Goal: Information Seeking & Learning: Learn about a topic

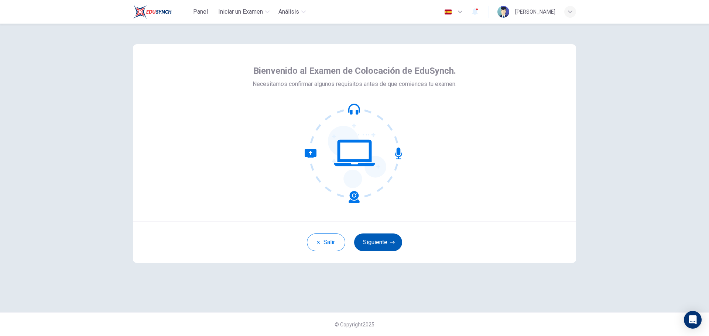
click at [384, 244] on button "Siguiente" at bounding box center [378, 243] width 48 height 18
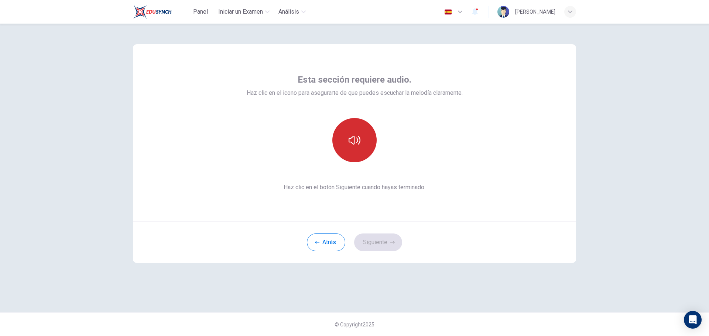
click at [347, 142] on button "button" at bounding box center [354, 140] width 44 height 44
click at [352, 142] on icon "button" at bounding box center [354, 140] width 12 height 12
click at [386, 241] on button "Siguiente" at bounding box center [378, 243] width 48 height 18
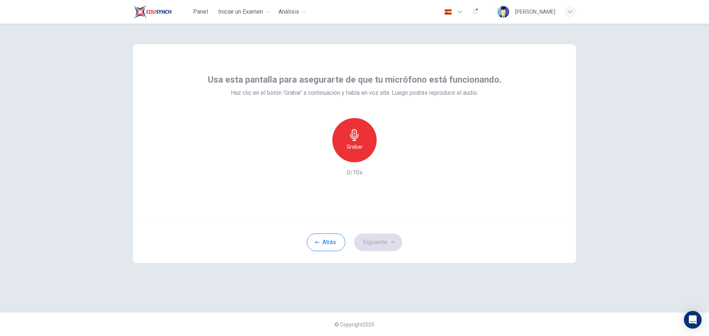
click at [359, 148] on h6 "Grabar" at bounding box center [355, 146] width 16 height 9
click at [359, 147] on h6 "Detener" at bounding box center [354, 146] width 19 height 9
click at [382, 238] on button "Siguiente" at bounding box center [378, 243] width 48 height 18
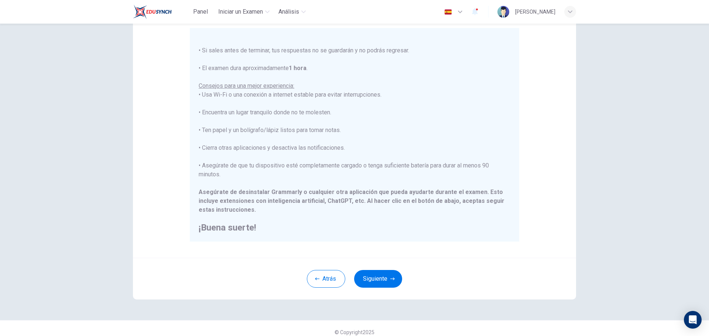
scroll to position [74, 0]
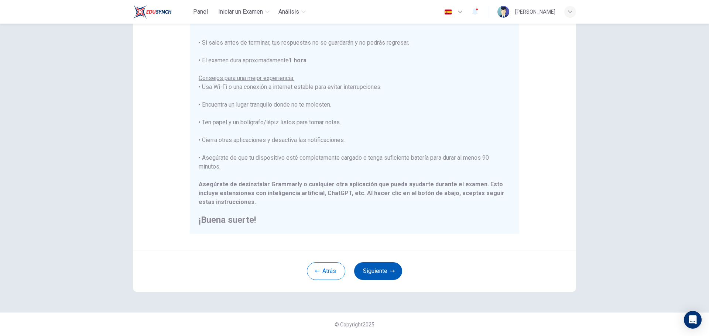
click at [381, 273] on button "Siguiente" at bounding box center [378, 271] width 48 height 18
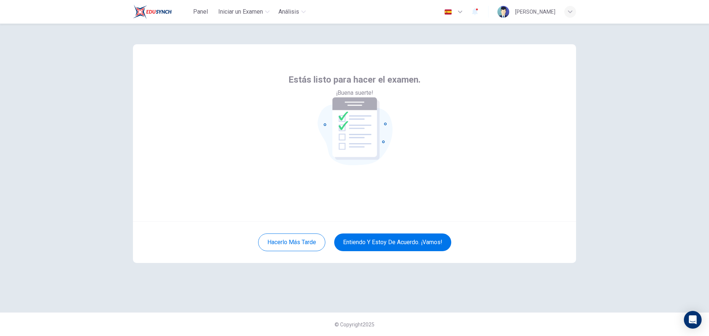
scroll to position [0, 0]
click at [370, 247] on button "Entiendo y estoy de acuerdo. ¡Vamos!" at bounding box center [392, 243] width 117 height 18
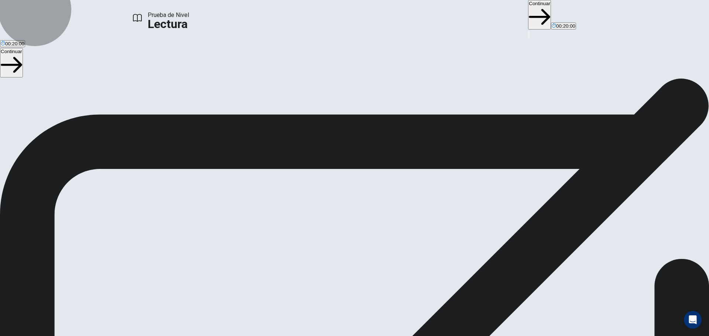
click at [528, 15] on button "Continuar" at bounding box center [539, 15] width 23 height 30
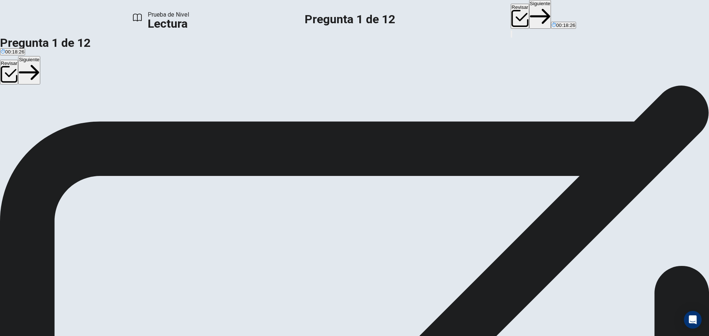
drag, startPoint x: 158, startPoint y: 124, endPoint x: 379, endPoint y: 96, distance: 223.6
click at [379, 96] on div "Question 1 What was the main function of early public libraries? A Lending tool…" at bounding box center [354, 176] width 709 height 164
click at [373, 134] on div "1" at bounding box center [354, 138] width 709 height 9
click at [511, 36] on icon "button" at bounding box center [511, 36] width 0 height 0
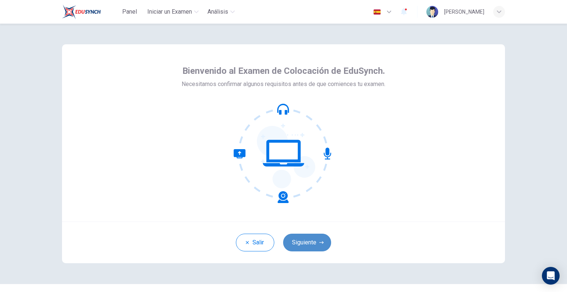
click at [301, 245] on button "Siguiente" at bounding box center [307, 243] width 48 height 18
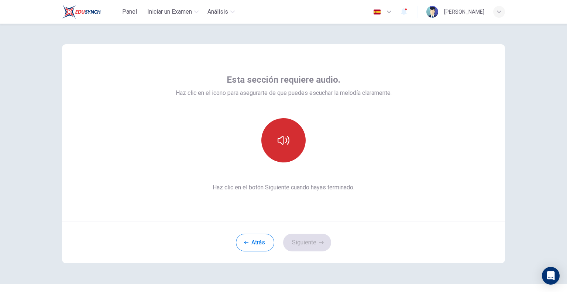
click at [291, 159] on button "button" at bounding box center [283, 140] width 44 height 44
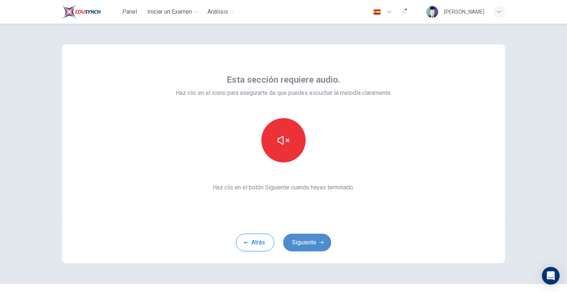
click at [306, 245] on button "Siguiente" at bounding box center [307, 243] width 48 height 18
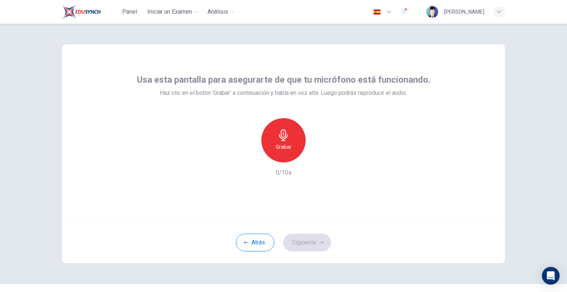
click at [281, 146] on h6 "Grabar" at bounding box center [284, 146] width 16 height 9
click at [276, 144] on h6 "Detener" at bounding box center [283, 146] width 19 height 9
click at [306, 244] on button "Siguiente" at bounding box center [307, 243] width 48 height 18
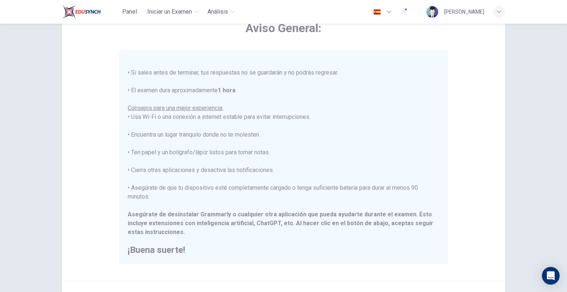
scroll to position [118, 0]
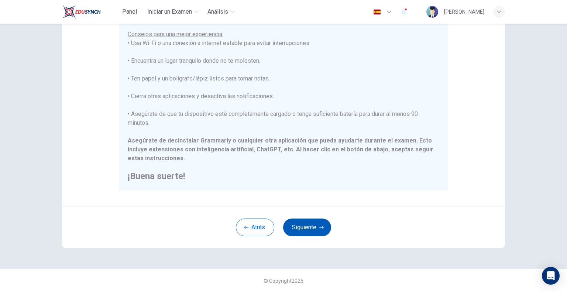
click at [321, 228] on icon "button" at bounding box center [321, 227] width 4 height 4
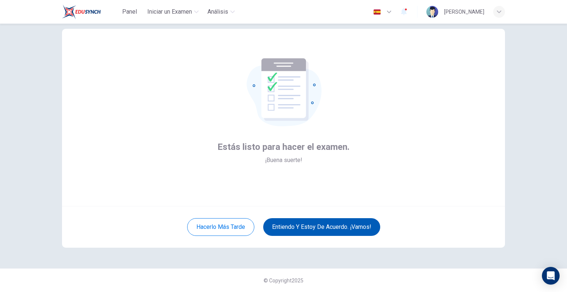
scroll to position [15, 0]
click at [321, 228] on button "Entiendo y estoy de acuerdo. ¡Vamos!" at bounding box center [321, 227] width 117 height 18
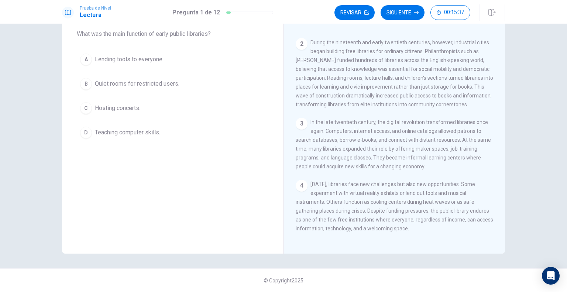
scroll to position [4, 0]
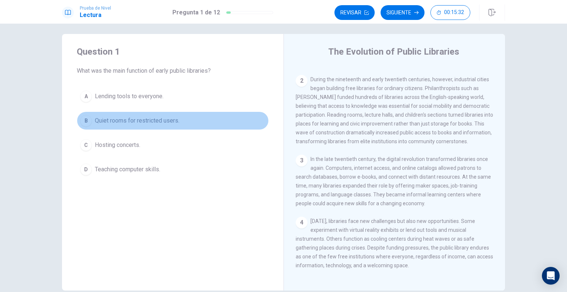
click at [120, 122] on span "Quiet rooms for restricted users." at bounding box center [137, 120] width 85 height 9
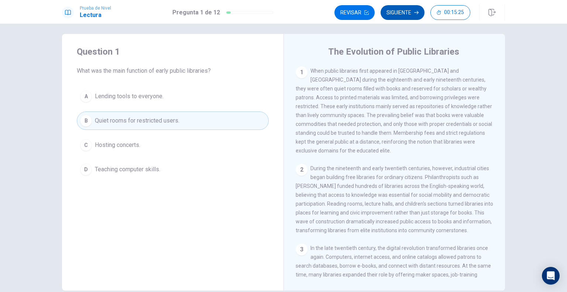
click at [403, 14] on button "Siguiente" at bounding box center [403, 12] width 44 height 15
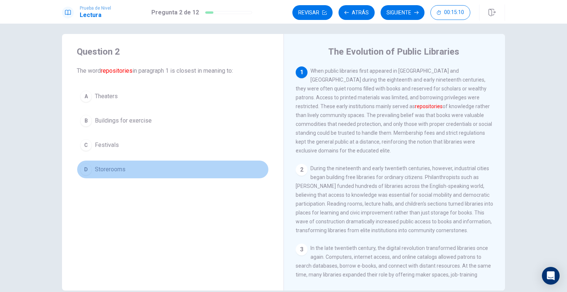
click at [111, 171] on span "Storerooms" at bounding box center [110, 169] width 31 height 9
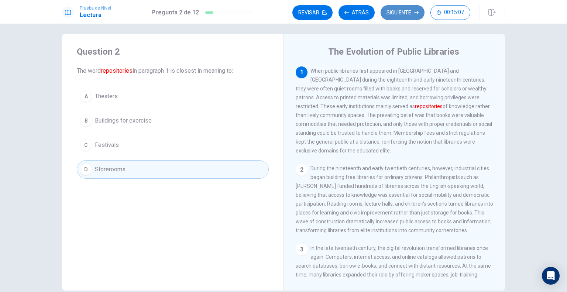
click at [400, 13] on button "Siguiente" at bounding box center [403, 12] width 44 height 15
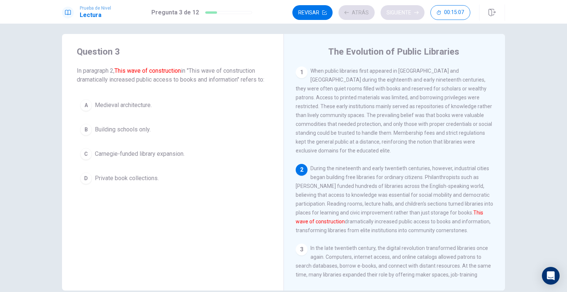
scroll to position [35, 0]
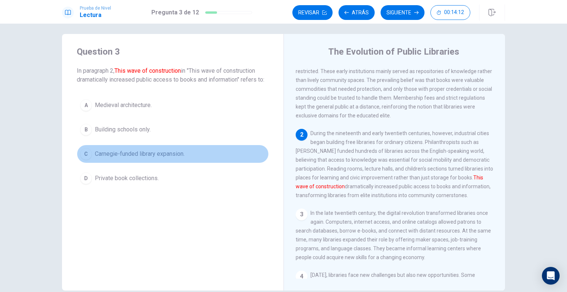
click at [142, 155] on span "Carnegie-funded library expansion." at bounding box center [140, 153] width 90 height 9
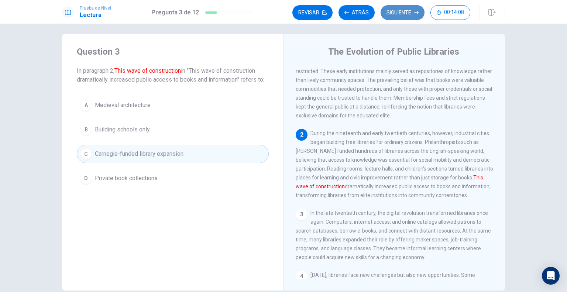
click at [399, 12] on button "Siguiente" at bounding box center [403, 12] width 44 height 15
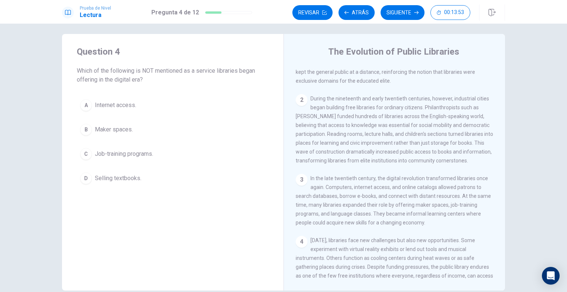
scroll to position [97, 0]
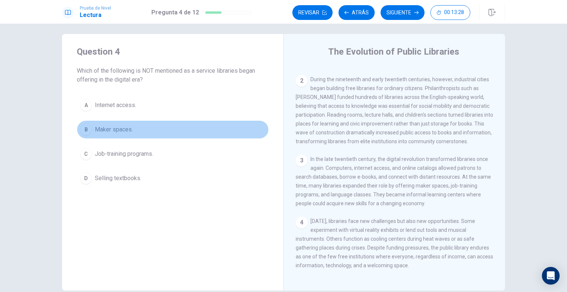
click at [102, 128] on span "Maker spaces." at bounding box center [114, 129] width 38 height 9
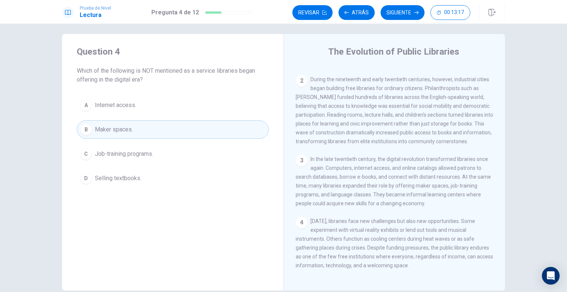
click at [102, 177] on span "Selling textbooks." at bounding box center [118, 178] width 47 height 9
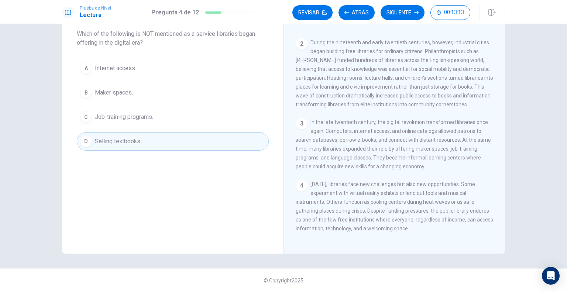
scroll to position [24, 0]
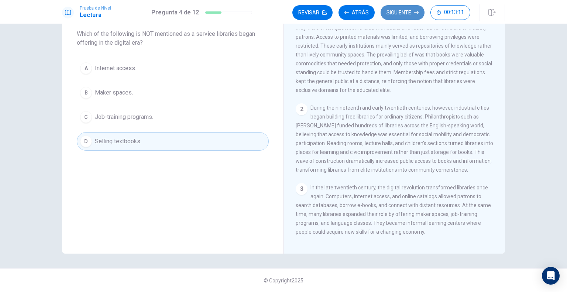
click at [390, 13] on button "Siguiente" at bounding box center [403, 12] width 44 height 15
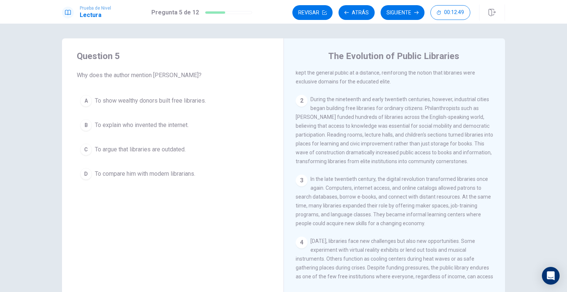
scroll to position [61, 0]
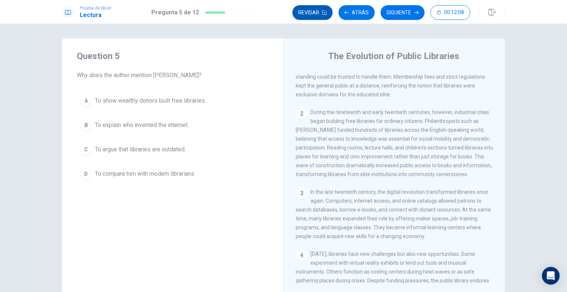
click at [314, 14] on button "Revisar" at bounding box center [312, 12] width 40 height 15
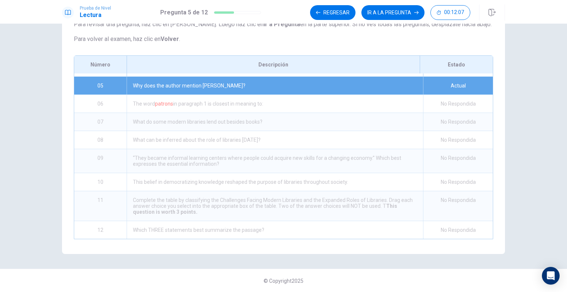
scroll to position [78, 0]
click at [151, 100] on div "The word patrons in paragraph 1 is closest in meaning to:" at bounding box center [275, 104] width 296 height 18
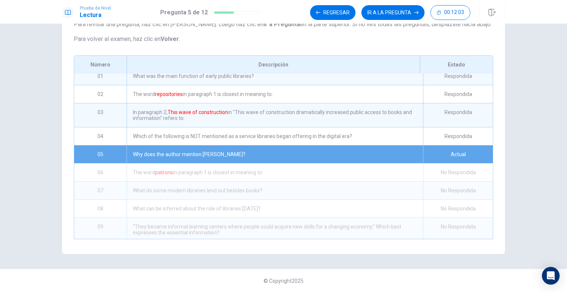
scroll to position [4, 0]
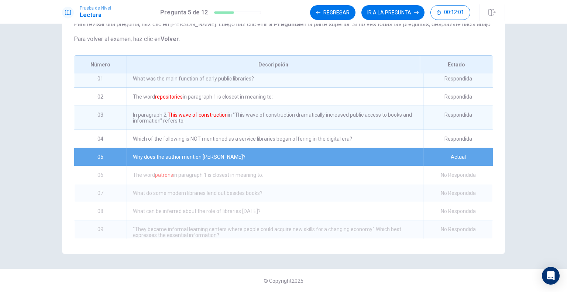
click at [327, 117] on div "In paragraph 2, This wave of construction in "This wave of construction dramati…" at bounding box center [275, 118] width 296 height 24
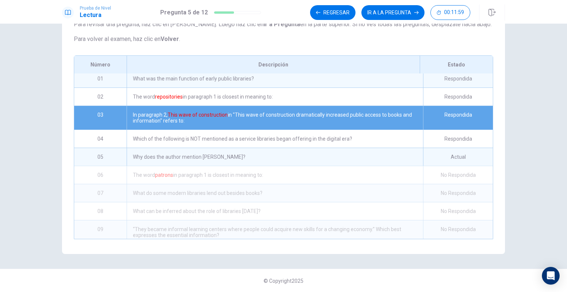
click at [438, 118] on div "Respondida" at bounding box center [458, 118] width 70 height 24
click at [397, 10] on button "IR A LA PREGUNTA" at bounding box center [392, 12] width 63 height 15
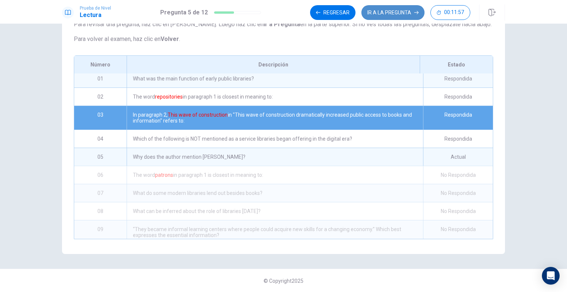
scroll to position [41, 0]
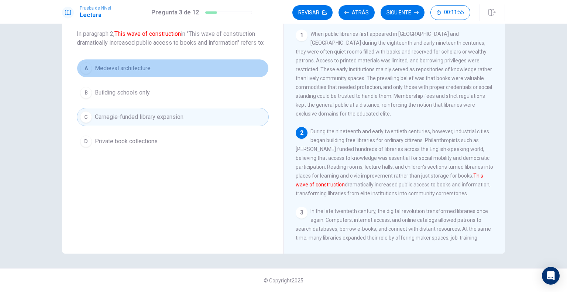
click at [109, 63] on button "A Medieval architecture." at bounding box center [173, 68] width 192 height 18
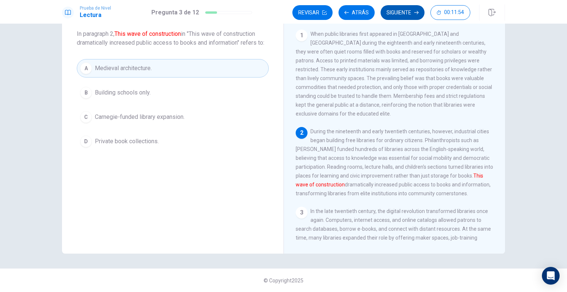
click at [403, 13] on button "Siguiente" at bounding box center [403, 12] width 44 height 15
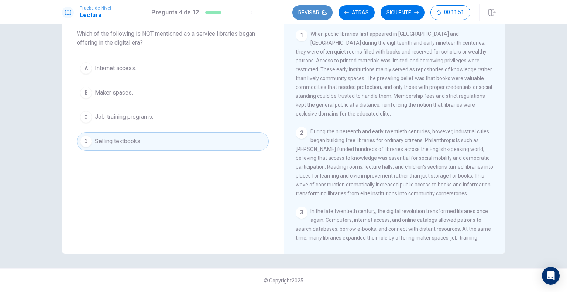
click at [322, 13] on button "Revisar" at bounding box center [312, 12] width 40 height 15
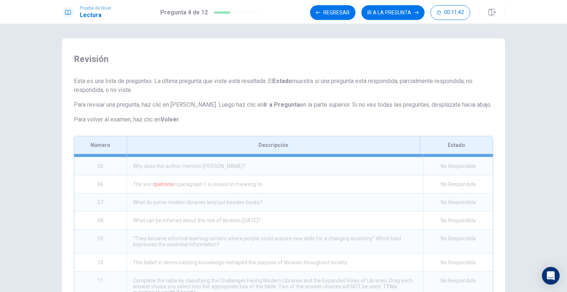
scroll to position [41, 0]
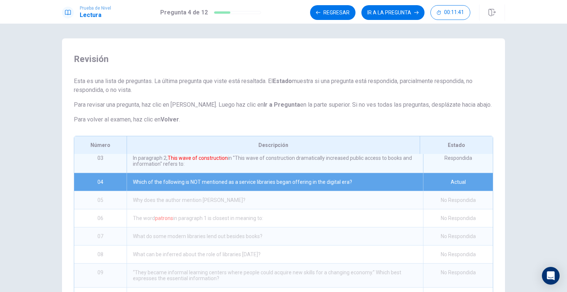
click at [195, 201] on div "Why does the author mention [PERSON_NAME]?" at bounding box center [275, 200] width 296 height 18
click at [286, 204] on div "Why does the author mention [PERSON_NAME]?" at bounding box center [275, 200] width 296 height 18
click at [411, 14] on button "IR A LA PREGUNTA" at bounding box center [392, 12] width 63 height 15
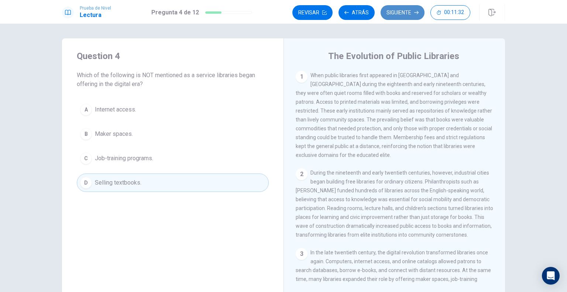
click at [403, 15] on button "Siguiente" at bounding box center [403, 12] width 44 height 15
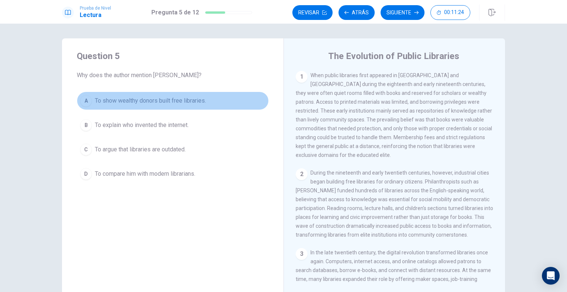
click at [125, 101] on span "To show wealthy donors built free libraries." at bounding box center [150, 100] width 111 height 9
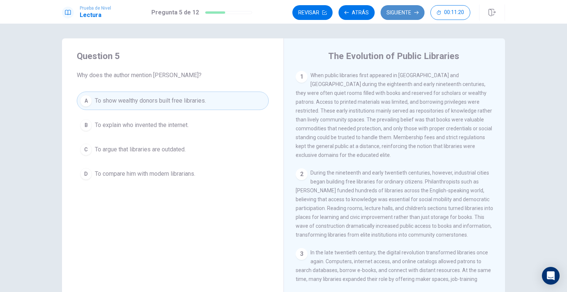
click at [416, 11] on icon "button" at bounding box center [416, 12] width 4 height 4
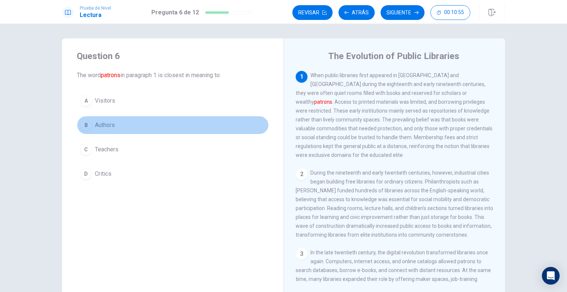
click at [99, 127] on span "Authors" at bounding box center [105, 125] width 20 height 9
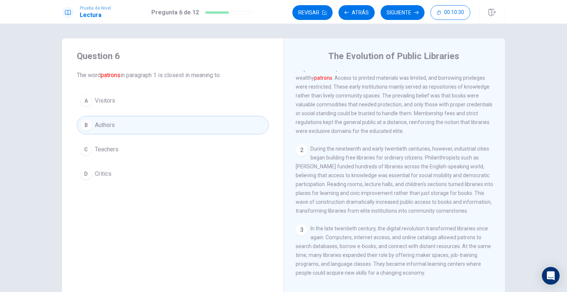
scroll to position [37, 0]
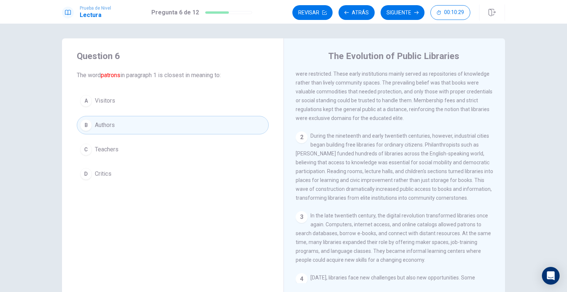
click at [398, 17] on button "Siguiente" at bounding box center [403, 12] width 44 height 15
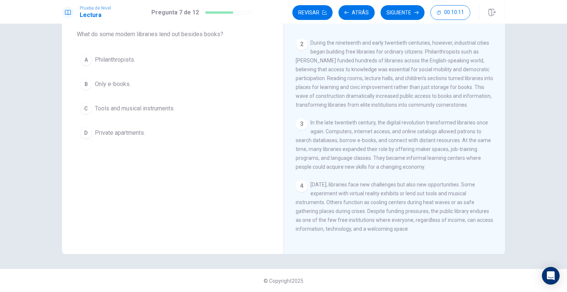
scroll to position [41, 0]
click at [111, 107] on span "Tools and musical instruments." at bounding box center [135, 108] width 80 height 9
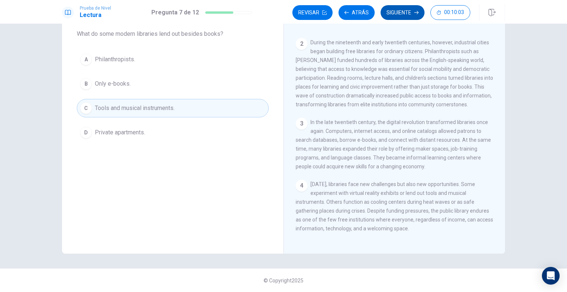
click at [399, 11] on button "Siguiente" at bounding box center [403, 12] width 44 height 15
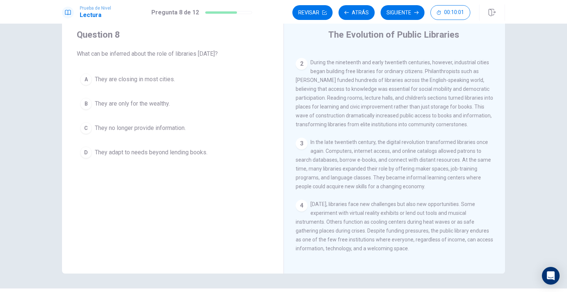
scroll to position [4, 0]
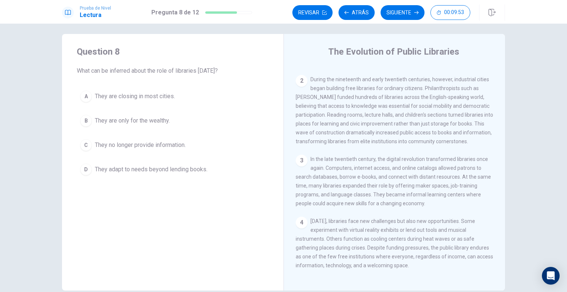
click at [133, 170] on span "They adapt to needs beyond lending books." at bounding box center [151, 169] width 113 height 9
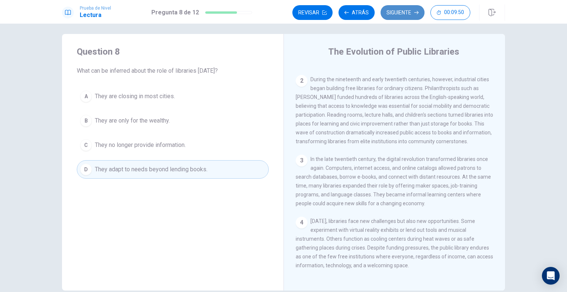
click at [403, 15] on button "Siguiente" at bounding box center [403, 12] width 44 height 15
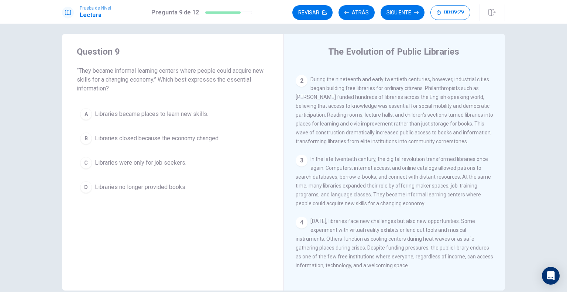
click at [135, 114] on span "Libraries became places to learn new skills." at bounding box center [151, 114] width 113 height 9
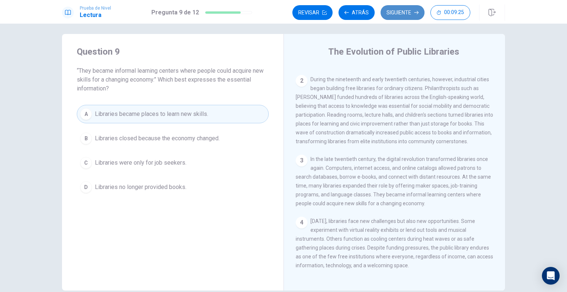
click at [388, 15] on button "Siguiente" at bounding box center [403, 12] width 44 height 15
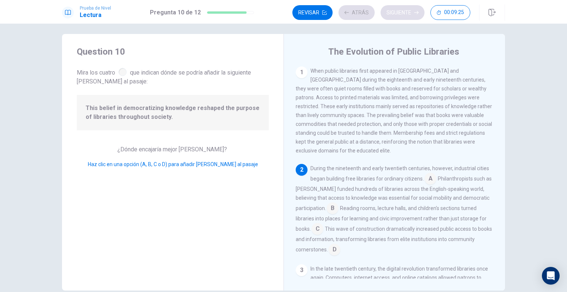
scroll to position [44, 0]
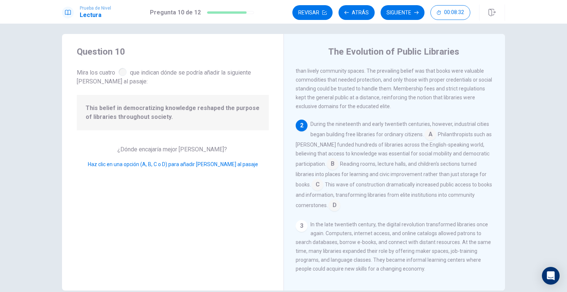
click at [331, 159] on input at bounding box center [333, 165] width 12 height 12
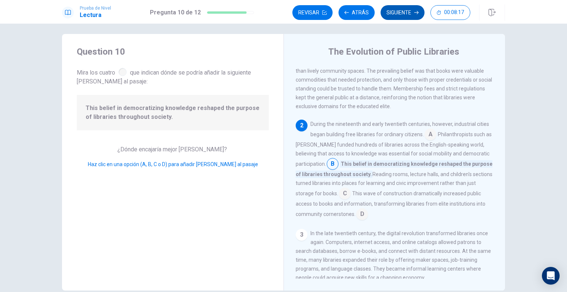
click at [397, 16] on button "Siguiente" at bounding box center [403, 12] width 44 height 15
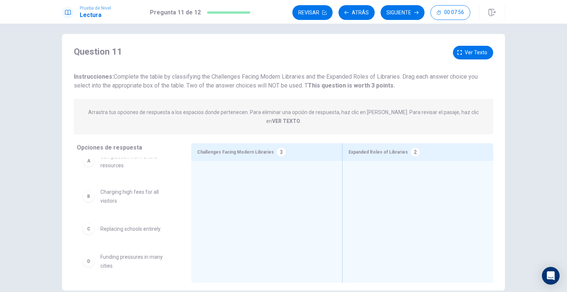
scroll to position [0, 0]
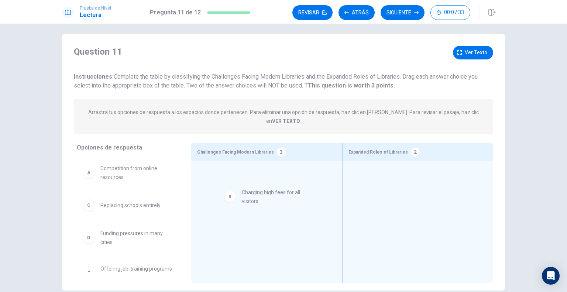
drag, startPoint x: 128, startPoint y: 205, endPoint x: 275, endPoint y: 201, distance: 147.3
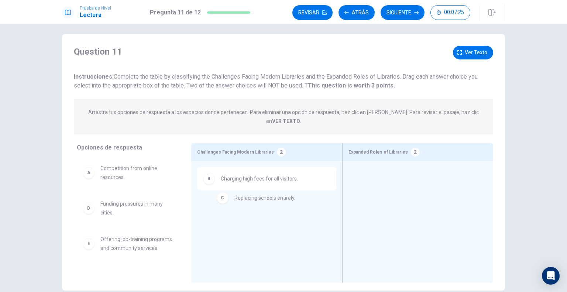
drag, startPoint x: 134, startPoint y: 200, endPoint x: 272, endPoint y: 201, distance: 138.0
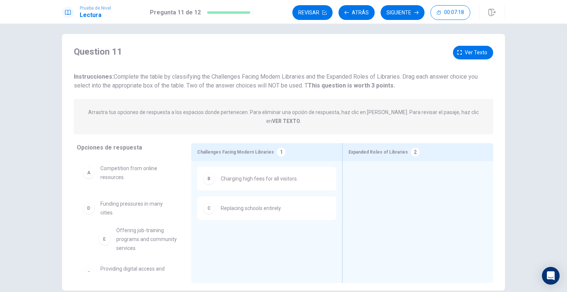
scroll to position [1, 0]
drag, startPoint x: 141, startPoint y: 241, endPoint x: 410, endPoint y: 176, distance: 277.6
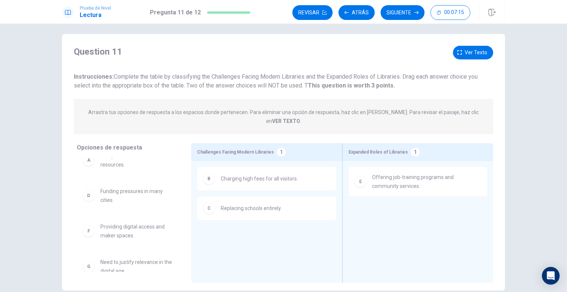
scroll to position [22, 0]
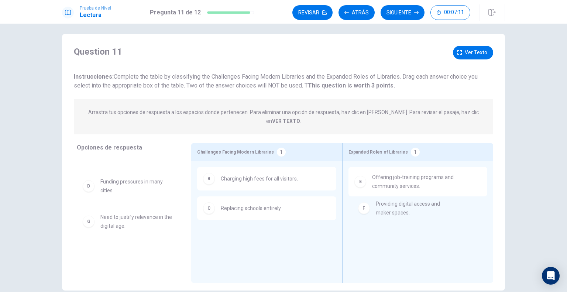
drag, startPoint x: 120, startPoint y: 217, endPoint x: 400, endPoint y: 212, distance: 279.4
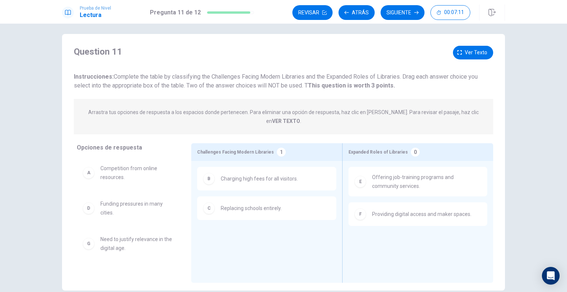
scroll to position [0, 0]
drag, startPoint x: 129, startPoint y: 239, endPoint x: 276, endPoint y: 240, distance: 147.3
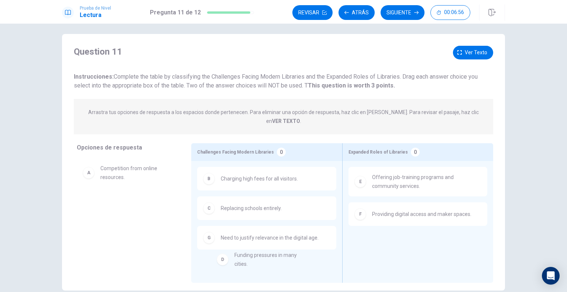
drag, startPoint x: 131, startPoint y: 204, endPoint x: 271, endPoint y: 265, distance: 152.5
drag, startPoint x: 180, startPoint y: 224, endPoint x: 246, endPoint y: 254, distance: 71.7
click at [242, 204] on div "C Replacing schools entirely." at bounding box center [266, 208] width 127 height 12
drag, startPoint x: 120, startPoint y: 169, endPoint x: 407, endPoint y: 241, distance: 296.6
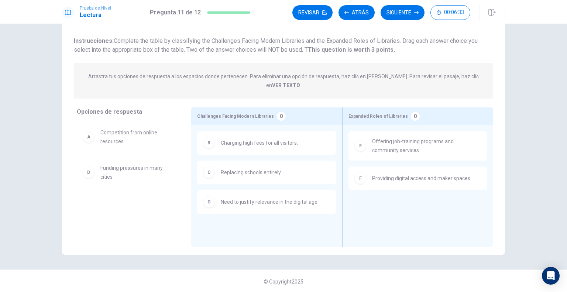
scroll to position [41, 0]
click at [259, 137] on div "B Charging high fees for all visitors." at bounding box center [266, 142] width 127 height 12
click at [214, 136] on div "B Charging high fees for all visitors." at bounding box center [266, 142] width 127 height 12
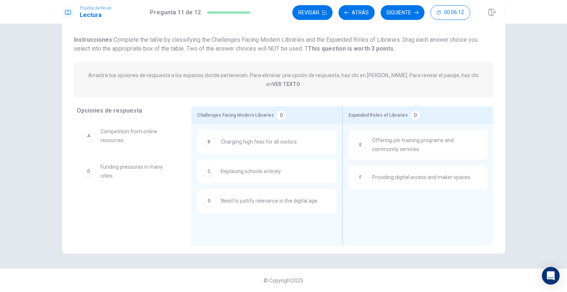
click at [210, 136] on div "B" at bounding box center [209, 142] width 12 height 12
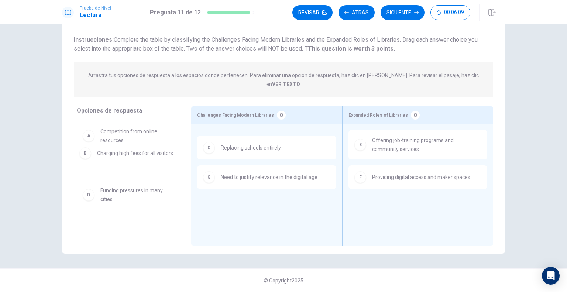
drag, startPoint x: 209, startPoint y: 134, endPoint x: 84, endPoint y: 154, distance: 126.7
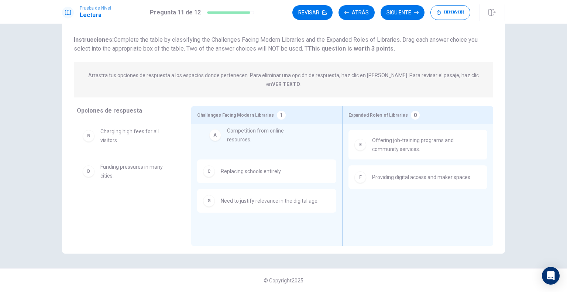
drag, startPoint x: 114, startPoint y: 128, endPoint x: 246, endPoint y: 137, distance: 132.7
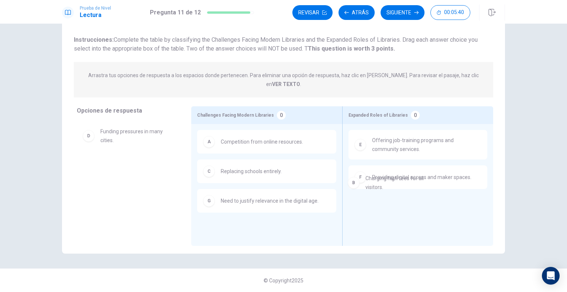
drag, startPoint x: 118, startPoint y: 126, endPoint x: 386, endPoint y: 181, distance: 274.3
drag, startPoint x: 115, startPoint y: 166, endPoint x: 398, endPoint y: 192, distance: 283.9
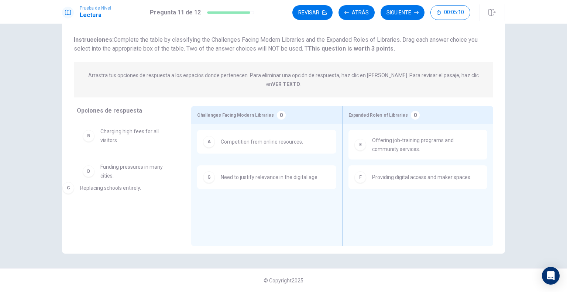
drag, startPoint x: 246, startPoint y: 168, endPoint x: 105, endPoint y: 193, distance: 143.3
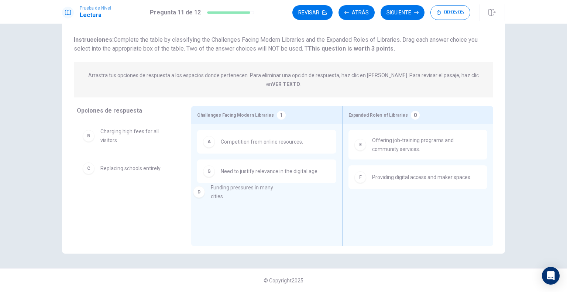
drag, startPoint x: 127, startPoint y: 195, endPoint x: 241, endPoint y: 195, distance: 113.7
drag, startPoint x: 241, startPoint y: 195, endPoint x: 100, endPoint y: 186, distance: 141.2
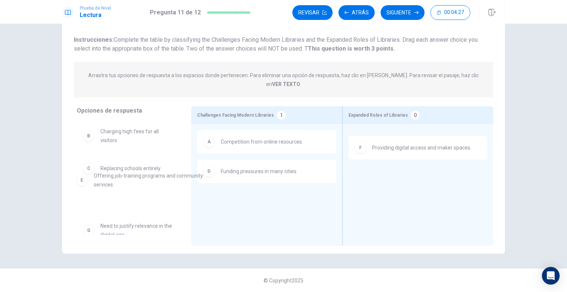
drag, startPoint x: 394, startPoint y: 142, endPoint x: 114, endPoint y: 187, distance: 283.7
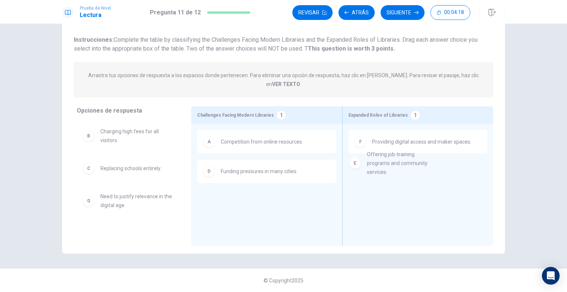
drag, startPoint x: 119, startPoint y: 194, endPoint x: 390, endPoint y: 161, distance: 273.7
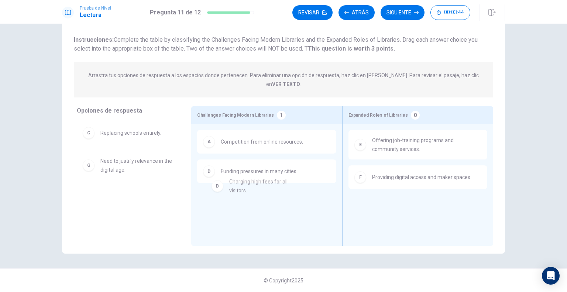
drag, startPoint x: 119, startPoint y: 128, endPoint x: 254, endPoint y: 189, distance: 148.0
drag, startPoint x: 251, startPoint y: 193, endPoint x: 424, endPoint y: 194, distance: 173.1
drag, startPoint x: 214, startPoint y: 197, endPoint x: 86, endPoint y: 196, distance: 128.1
drag, startPoint x: 109, startPoint y: 161, endPoint x: 406, endPoint y: 197, distance: 300.1
drag, startPoint x: 131, startPoint y: 161, endPoint x: 280, endPoint y: 204, distance: 155.7
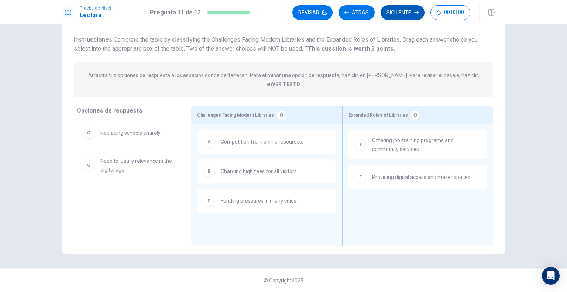
click at [395, 11] on button "Siguiente" at bounding box center [403, 12] width 44 height 15
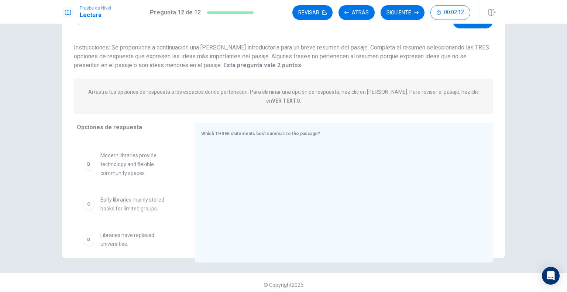
scroll to position [0, 0]
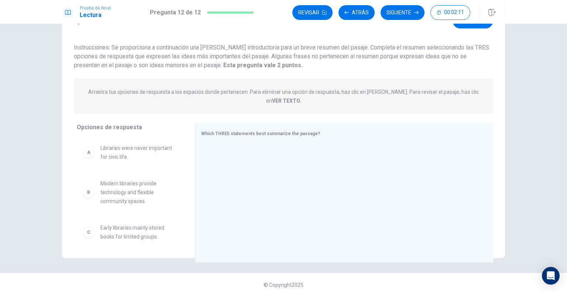
click at [117, 183] on span "Modern libraries provide technology and flexible community spaces." at bounding box center [138, 192] width 77 height 27
drag, startPoint x: 100, startPoint y: 186, endPoint x: 245, endPoint y: 179, distance: 145.2
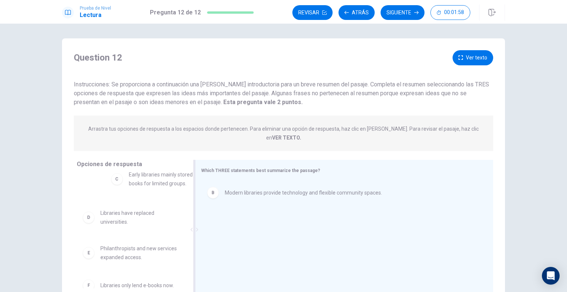
scroll to position [34, 0]
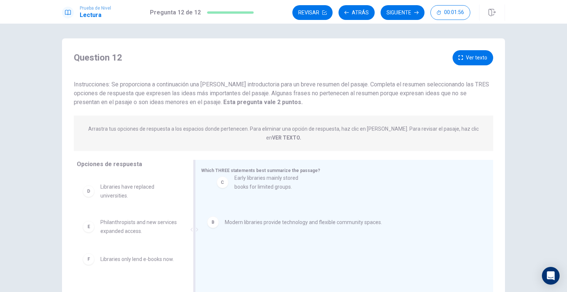
drag, startPoint x: 148, startPoint y: 186, endPoint x: 286, endPoint y: 189, distance: 138.4
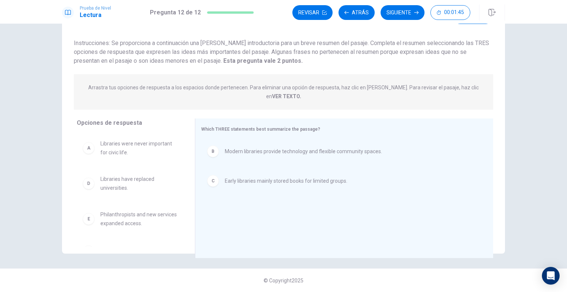
scroll to position [22, 0]
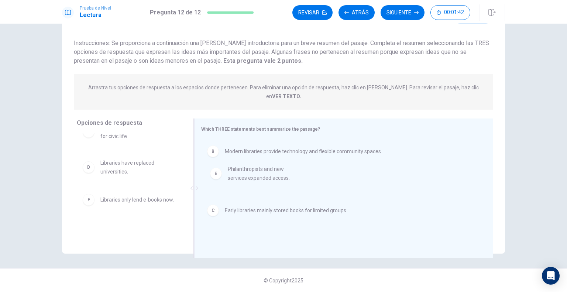
drag, startPoint x: 156, startPoint y: 193, endPoint x: 279, endPoint y: 181, distance: 123.5
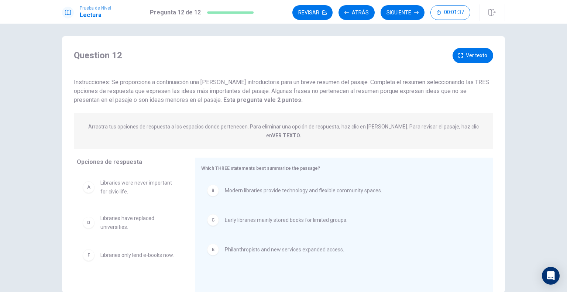
scroll to position [0, 0]
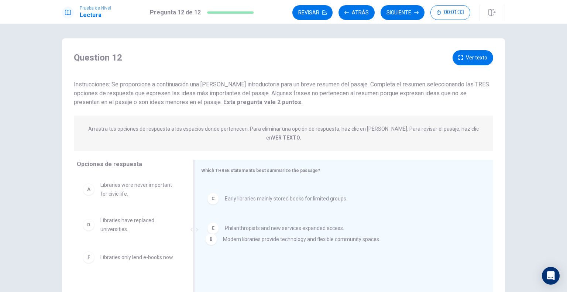
drag, startPoint x: 272, startPoint y: 210, endPoint x: 269, endPoint y: 243, distance: 33.3
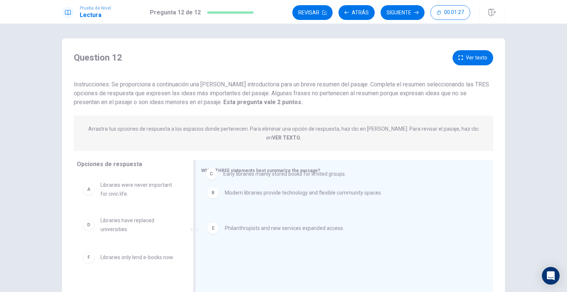
drag, startPoint x: 233, startPoint y: 215, endPoint x: 233, endPoint y: 173, distance: 42.1
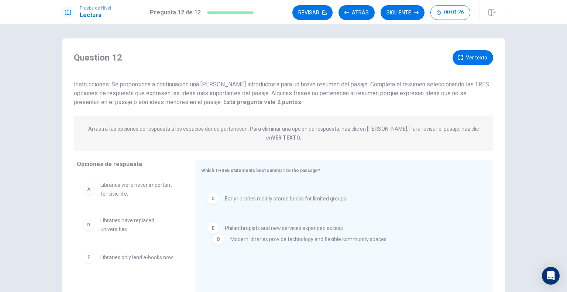
drag, startPoint x: 232, startPoint y: 195, endPoint x: 239, endPoint y: 244, distance: 49.2
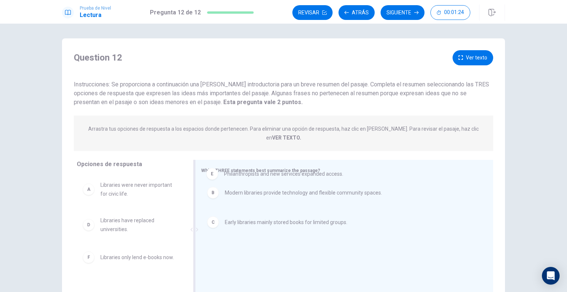
drag, startPoint x: 232, startPoint y: 245, endPoint x: 233, endPoint y: 172, distance: 73.1
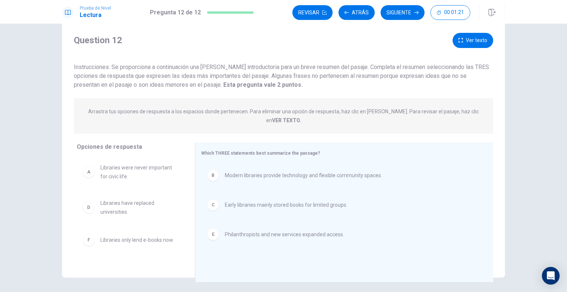
scroll to position [4, 0]
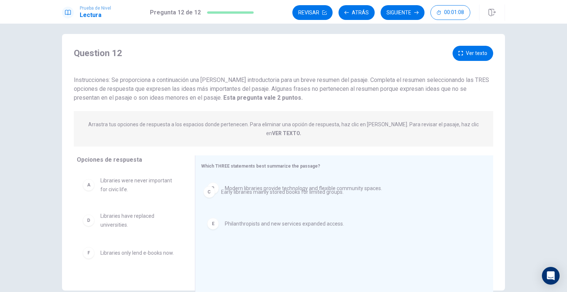
drag, startPoint x: 217, startPoint y: 212, endPoint x: 219, endPoint y: 194, distance: 18.6
drag, startPoint x: 235, startPoint y: 182, endPoint x: 238, endPoint y: 206, distance: 25.0
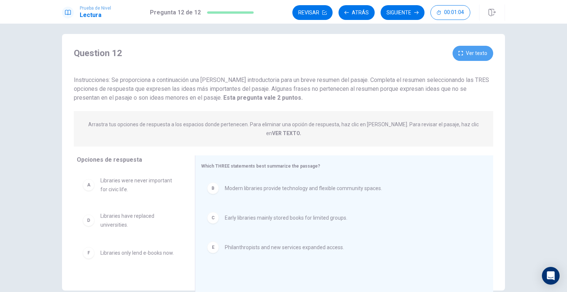
click at [475, 54] on button "Ver texto" at bounding box center [472, 53] width 41 height 15
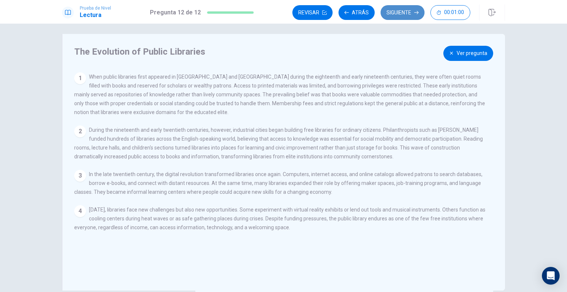
click at [404, 14] on button "Siguiente" at bounding box center [403, 12] width 44 height 15
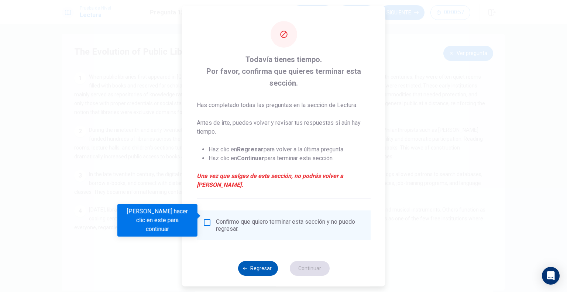
click at [249, 262] on button "Regresar" at bounding box center [258, 268] width 40 height 15
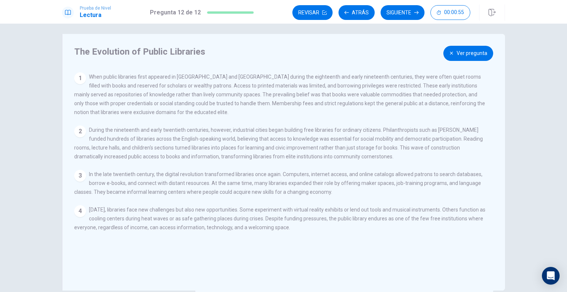
click at [455, 52] on button "Ver pregunta" at bounding box center [468, 53] width 50 height 15
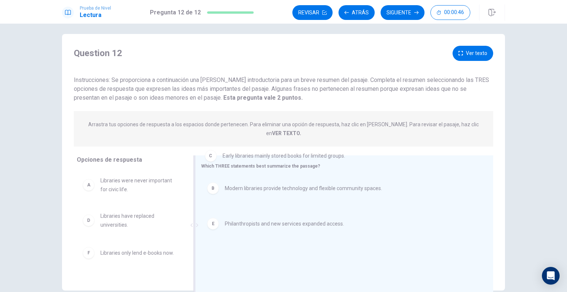
drag, startPoint x: 223, startPoint y: 210, endPoint x: 223, endPoint y: 155, distance: 55.4
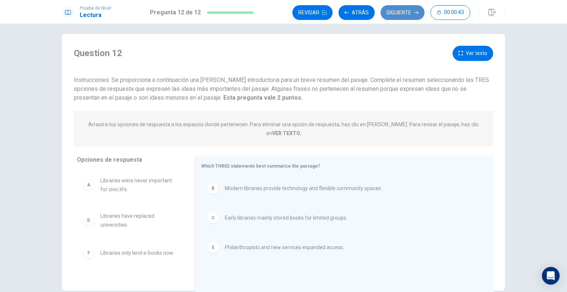
click at [394, 12] on button "Siguiente" at bounding box center [403, 12] width 44 height 15
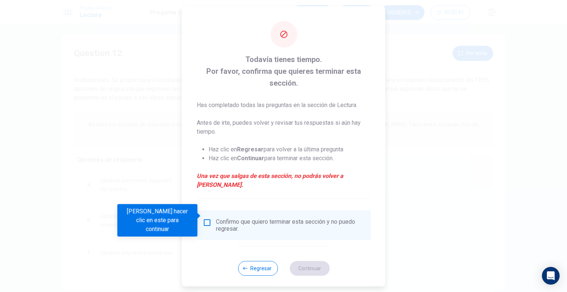
click at [226, 218] on div "Confirmo que quiero terminar esta sección y no puedo regresar." at bounding box center [290, 225] width 149 height 14
click at [210, 218] on input "Debes hacer clic en este para continuar" at bounding box center [207, 222] width 9 height 9
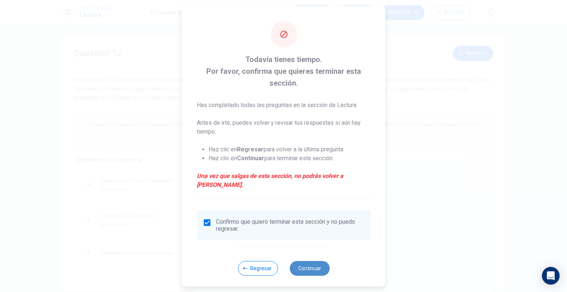
click at [306, 262] on button "Continuar" at bounding box center [309, 268] width 40 height 15
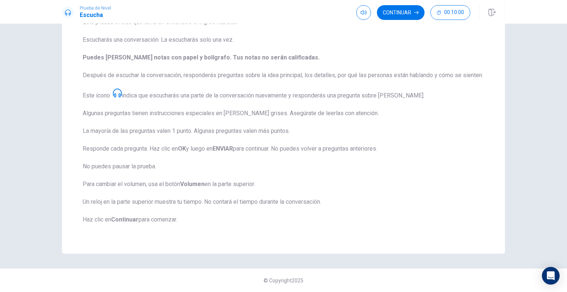
scroll to position [79, 0]
click at [389, 11] on button "Continuar" at bounding box center [401, 12] width 48 height 15
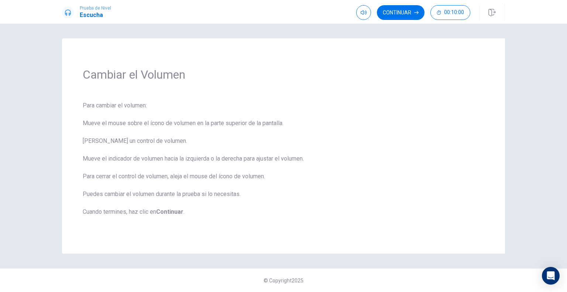
click at [90, 17] on h1 "Escucha" at bounding box center [95, 15] width 31 height 9
click at [393, 7] on button "Continuar" at bounding box center [401, 12] width 48 height 15
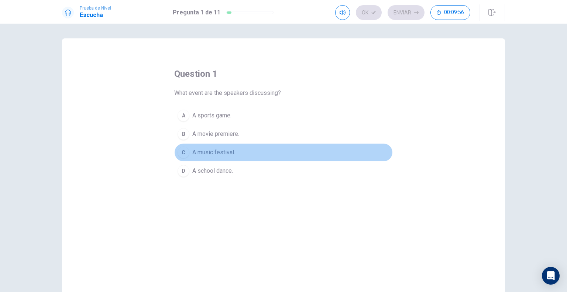
click at [212, 153] on span "A music festival." at bounding box center [213, 152] width 43 height 9
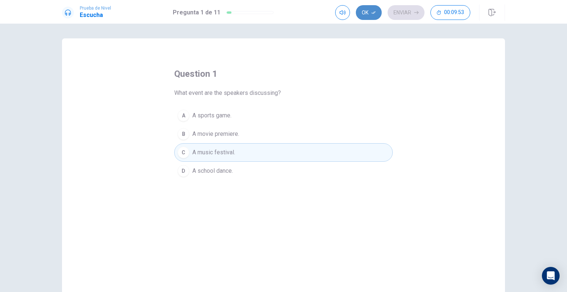
click at [364, 11] on button "Ok" at bounding box center [369, 12] width 26 height 15
click at [399, 13] on button "Enviar" at bounding box center [406, 12] width 37 height 15
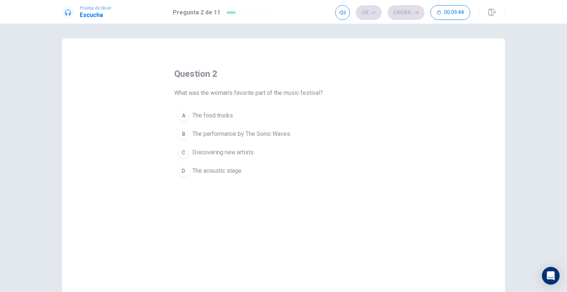
click at [219, 136] on span "The performance by The Sonic Waves." at bounding box center [241, 134] width 99 height 9
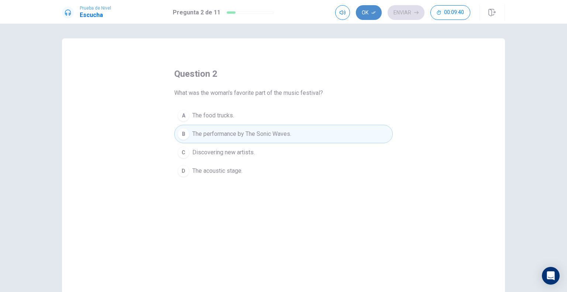
click at [370, 12] on button "Ok" at bounding box center [369, 12] width 26 height 15
click at [409, 16] on button "Enviar" at bounding box center [406, 12] width 37 height 15
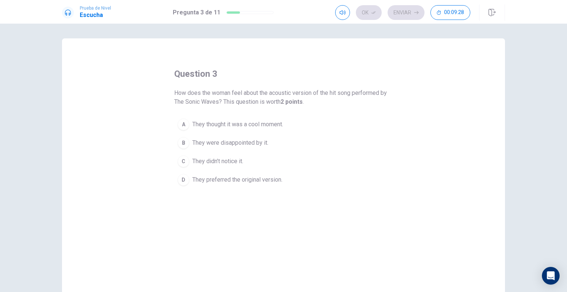
click at [221, 124] on span "They thought it was a cool moment." at bounding box center [237, 124] width 91 height 9
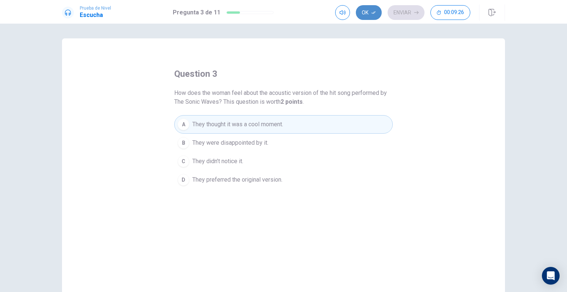
click at [369, 13] on button "Ok" at bounding box center [369, 12] width 26 height 15
click at [408, 9] on button "Enviar" at bounding box center [406, 12] width 37 height 15
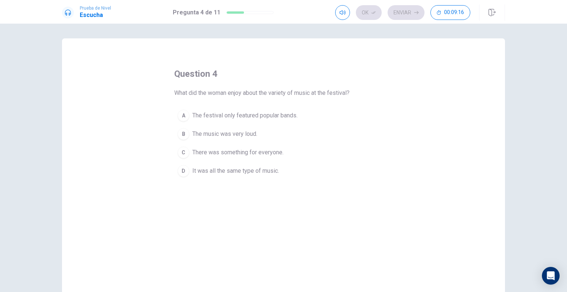
click at [224, 153] on span "There was something for everyone." at bounding box center [237, 152] width 91 height 9
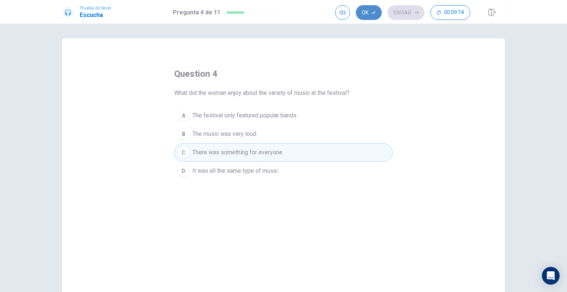
click at [370, 14] on button "Ok" at bounding box center [369, 12] width 26 height 15
click at [396, 12] on button "Enviar" at bounding box center [406, 12] width 37 height 15
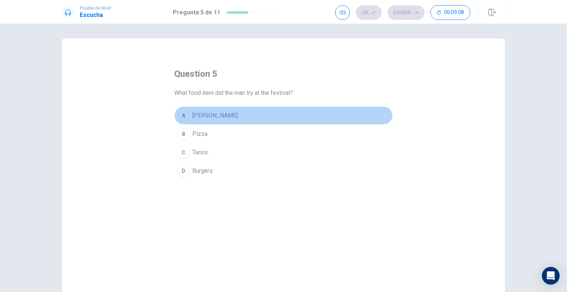
click at [210, 114] on span "[PERSON_NAME]." at bounding box center [215, 115] width 47 height 9
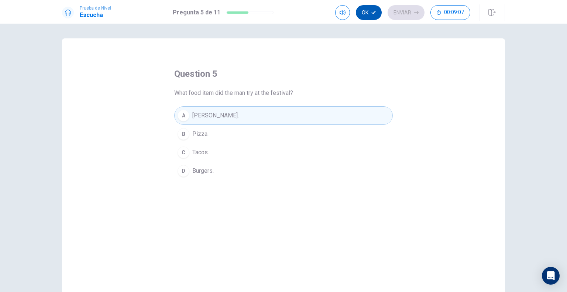
click at [371, 10] on icon "button" at bounding box center [373, 12] width 4 height 4
click at [397, 10] on button "Enviar" at bounding box center [406, 12] width 37 height 15
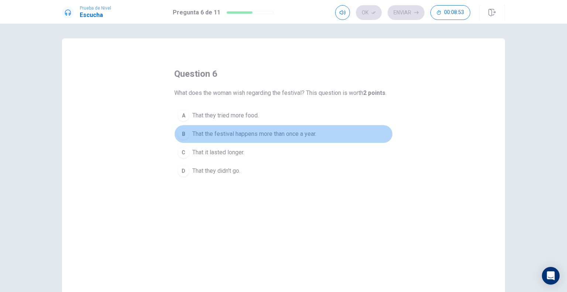
click at [238, 135] on span "That the festival happens more than once a year." at bounding box center [254, 134] width 124 height 9
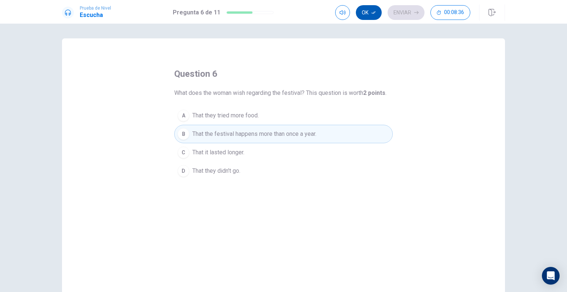
click at [372, 14] on icon "button" at bounding box center [373, 12] width 4 height 4
click at [400, 13] on button "Enviar" at bounding box center [406, 12] width 37 height 15
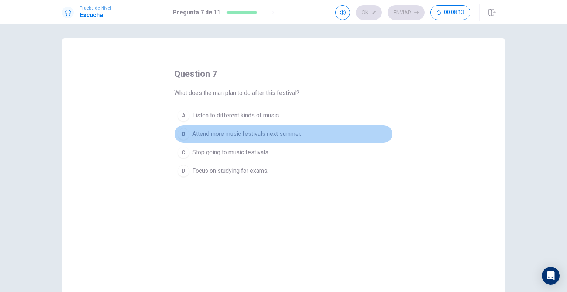
click at [222, 137] on span "Attend more music festivals next summer." at bounding box center [246, 134] width 109 height 9
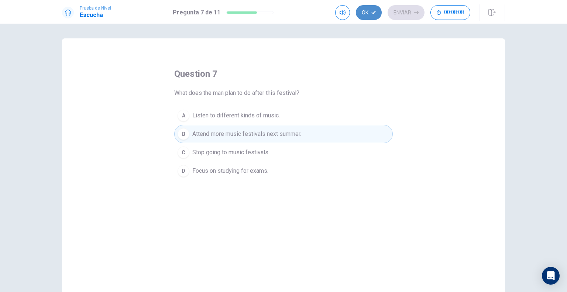
click at [369, 13] on button "Ok" at bounding box center [369, 12] width 26 height 15
click at [404, 13] on button "Enviar" at bounding box center [406, 12] width 37 height 15
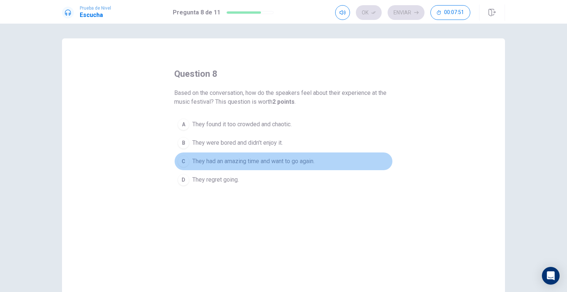
click at [211, 160] on span "They had an amazing time and want to go again." at bounding box center [253, 161] width 122 height 9
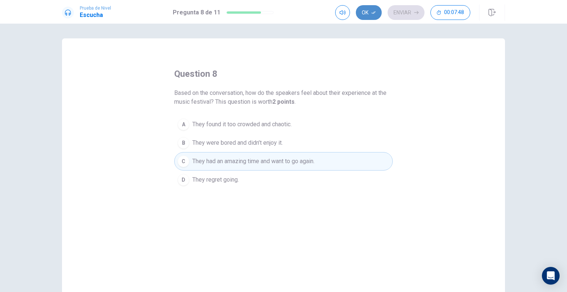
click at [367, 11] on button "Ok" at bounding box center [369, 12] width 26 height 15
click at [400, 12] on button "Enviar" at bounding box center [406, 12] width 37 height 15
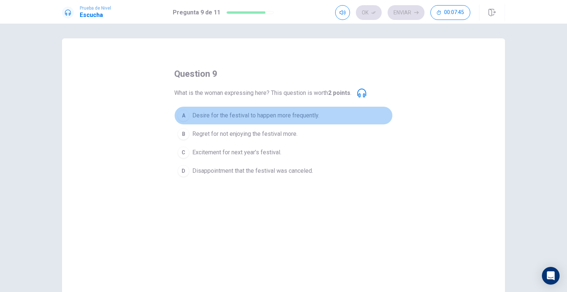
click at [235, 117] on span "Desire for the festival to happen more frequently." at bounding box center [255, 115] width 127 height 9
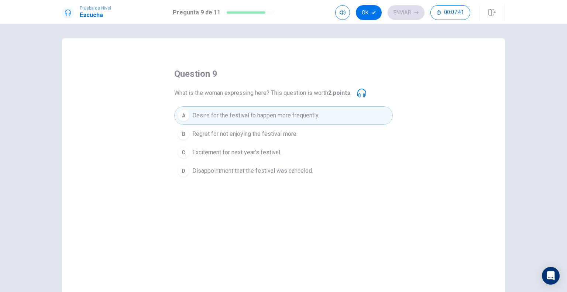
click at [368, 9] on button "Ok" at bounding box center [369, 12] width 26 height 15
click at [405, 16] on button "Enviar" at bounding box center [406, 12] width 37 height 15
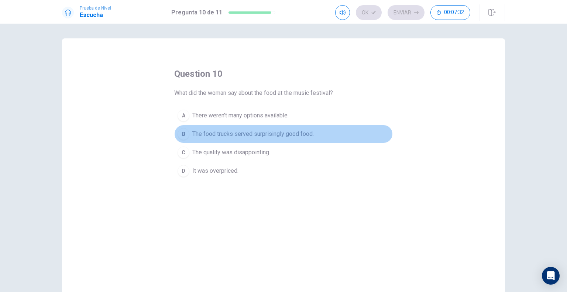
click at [217, 135] on span "The food trucks served surprisingly good food." at bounding box center [252, 134] width 121 height 9
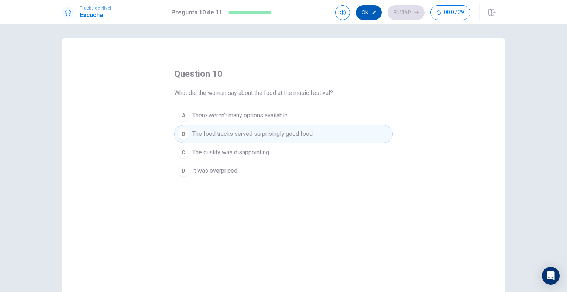
click at [363, 12] on button "Ok" at bounding box center [369, 12] width 26 height 15
click at [400, 3] on div "Prueba de [PERSON_NAME] Pregunta 10 de 11 Ok Enviar 00:07:28" at bounding box center [283, 12] width 567 height 24
click at [403, 11] on button "Enviar" at bounding box center [406, 12] width 37 height 15
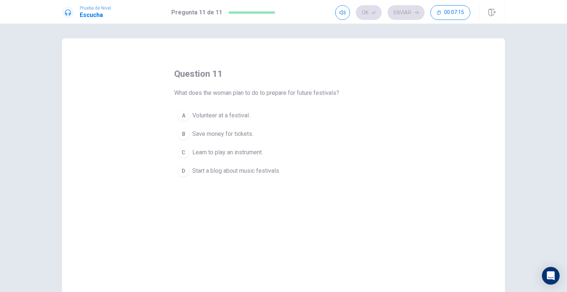
click at [217, 136] on span "Save money for tickets." at bounding box center [222, 134] width 61 height 9
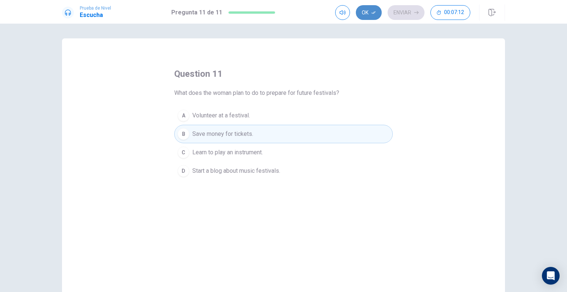
click at [370, 14] on button "Ok" at bounding box center [369, 12] width 26 height 15
click at [400, 15] on button "Enviar" at bounding box center [406, 12] width 37 height 15
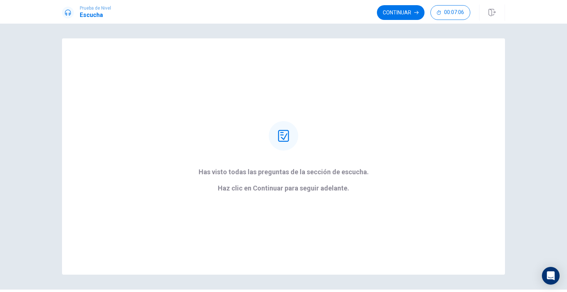
click at [401, 13] on button "Continuar" at bounding box center [401, 12] width 48 height 15
click at [401, 13] on div "Continuar 00:07:06" at bounding box center [423, 12] width 93 height 15
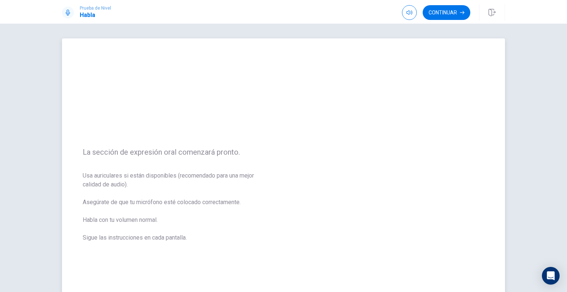
scroll to position [37, 0]
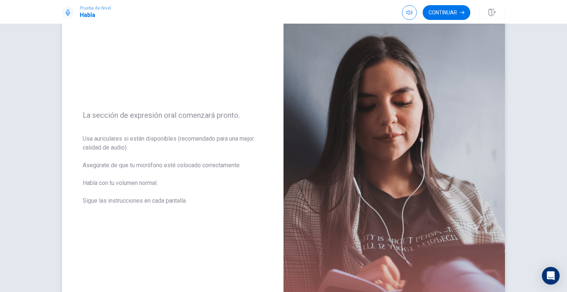
click at [172, 118] on span "La sección de expresión oral comenzará pronto." at bounding box center [173, 115] width 180 height 9
click at [436, 12] on button "Continuar" at bounding box center [447, 12] width 48 height 15
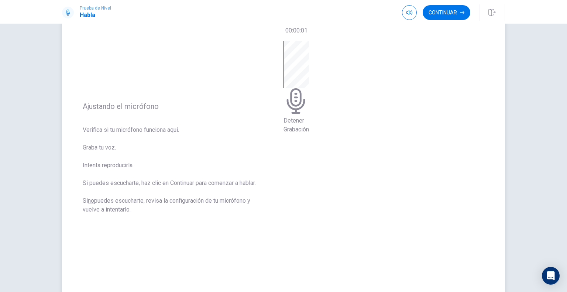
click at [309, 134] on div "Detener Grabación" at bounding box center [295, 87] width 25 height 93
click at [303, 71] on icon "Play Audio" at bounding box center [299, 66] width 7 height 9
click at [449, 15] on button "Continuar" at bounding box center [447, 12] width 48 height 15
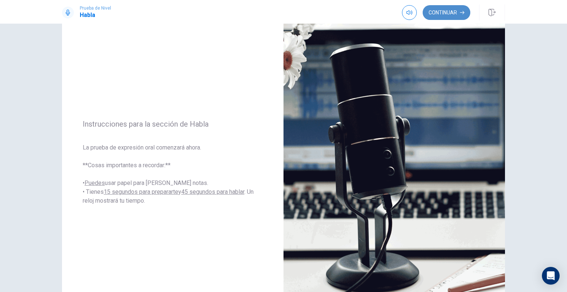
click at [439, 14] on button "Continuar" at bounding box center [447, 12] width 48 height 15
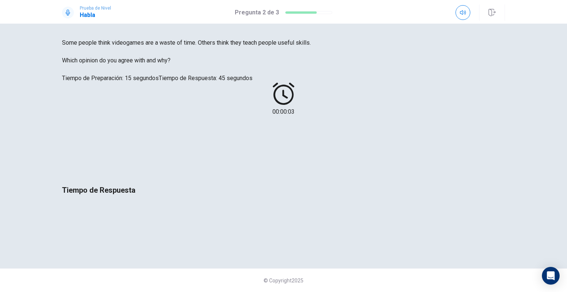
click at [283, 164] on div at bounding box center [283, 150] width 0 height 56
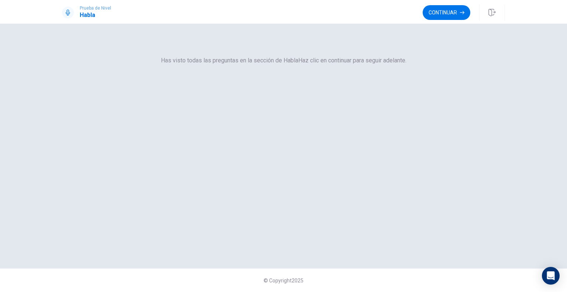
scroll to position [0, 0]
click at [443, 14] on button "Continuar" at bounding box center [447, 12] width 48 height 15
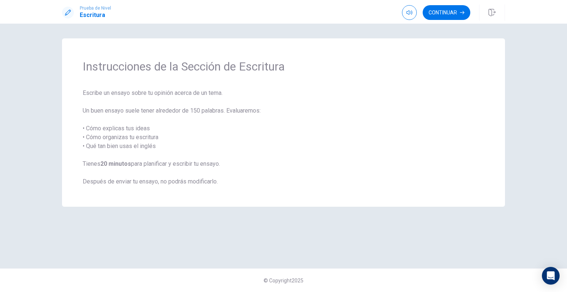
drag, startPoint x: 457, startPoint y: 149, endPoint x: 484, endPoint y: 173, distance: 35.6
click at [457, 149] on span "Escribe un ensayo sobre tu opinión acerca de un tema. Un buen ensayo suele tene…" at bounding box center [284, 137] width 402 height 97
click at [434, 13] on button "Continuar" at bounding box center [447, 12] width 48 height 15
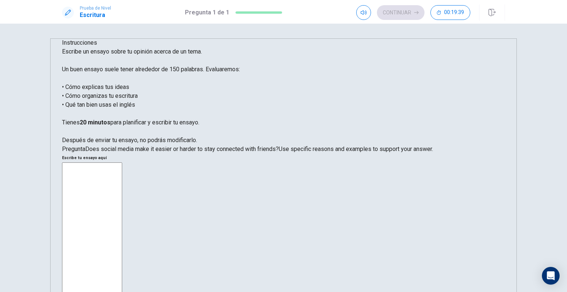
click at [122, 162] on textarea at bounding box center [92, 264] width 60 height 204
click at [122, 162] on textarea "In this time use social media is part of our day to day. It was the reason that…" at bounding box center [92, 264] width 60 height 204
drag, startPoint x: 437, startPoint y: 72, endPoint x: 439, endPoint y: 76, distance: 4.7
click at [122, 162] on textarea "In this time use social media is part of our day to day. It was the reason that…" at bounding box center [92, 264] width 60 height 204
click at [122, 162] on textarea "In this time use social media is part of our day to day. Be conec t with your f…" at bounding box center [92, 264] width 60 height 204
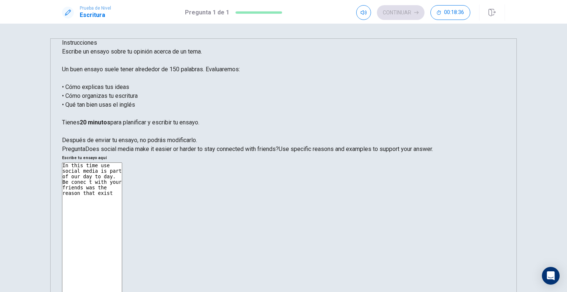
click at [122, 162] on textarea "In this time use social media is part of our day to day. Be conec t with your f…" at bounding box center [92, 264] width 60 height 204
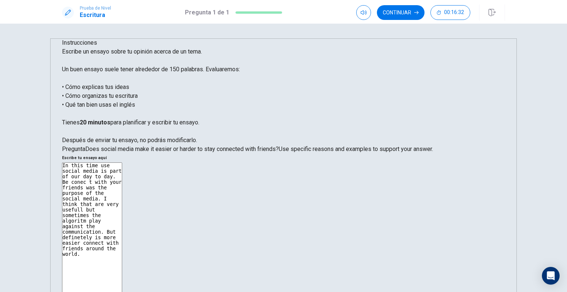
click at [122, 162] on textarea "In this time use social media is part of our day to day. Be conec t with your f…" at bounding box center [92, 264] width 60 height 204
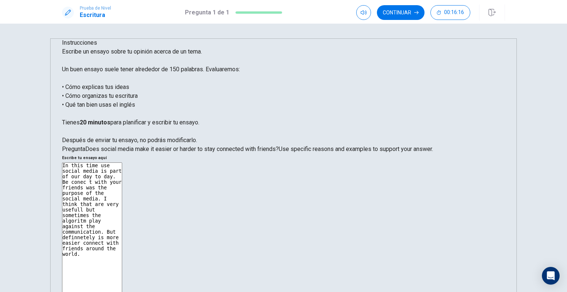
click at [122, 162] on textarea "In this time use social media is part of our day to day. Be conec t with your f…" at bounding box center [92, 264] width 60 height 204
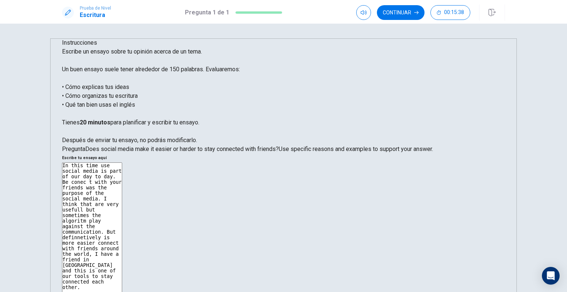
click at [122, 162] on textarea "In this time use social media is part of our day to day. Be conec t with your f…" at bounding box center [92, 264] width 60 height 204
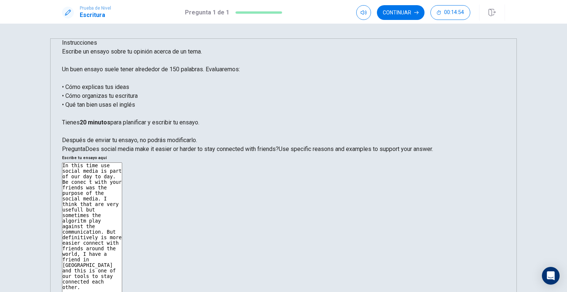
drag, startPoint x: 327, startPoint y: 99, endPoint x: 333, endPoint y: 105, distance: 8.9
click at [122, 162] on textarea "In this time use social media is part of our day to day. Be conec t with your f…" at bounding box center [92, 264] width 60 height 204
type textarea "In this time use social media is part of our day to day. Be conec t with your f…"
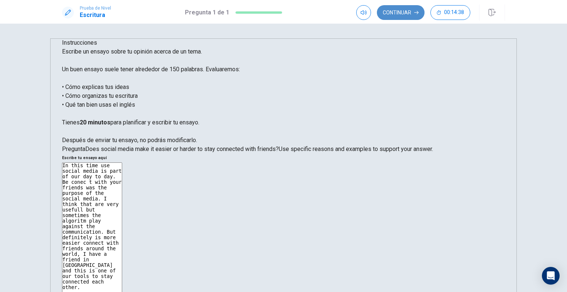
click at [408, 11] on button "Continuar" at bounding box center [401, 12] width 48 height 15
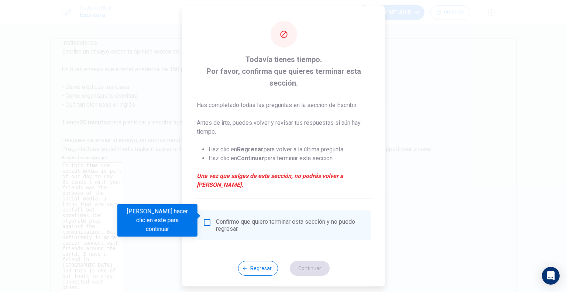
click at [210, 218] on input "Debes hacer clic en este para continuar" at bounding box center [207, 222] width 9 height 9
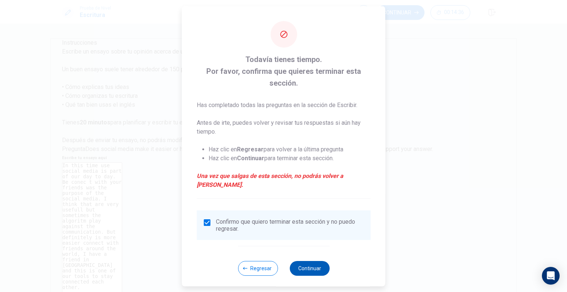
click at [310, 264] on button "Continuar" at bounding box center [309, 268] width 40 height 15
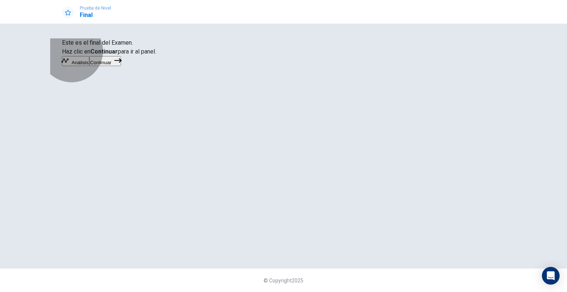
click at [121, 66] on button "Continuar" at bounding box center [105, 61] width 32 height 10
